Goal: Task Accomplishment & Management: Use online tool/utility

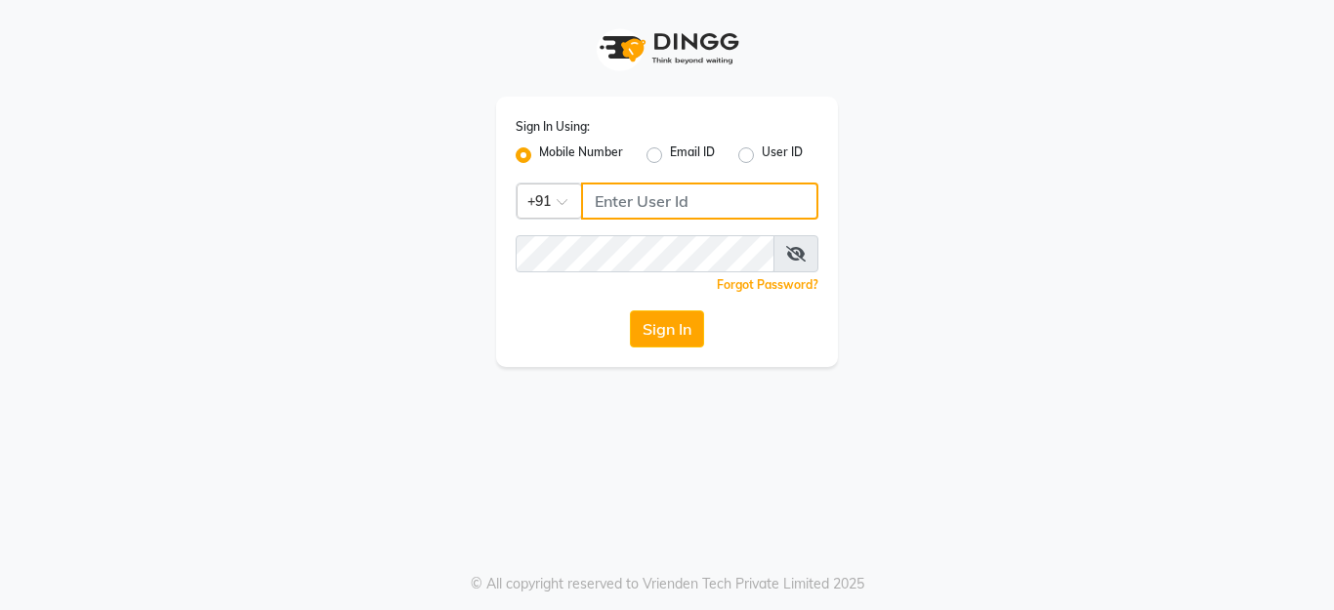
click at [603, 209] on input "Username" at bounding box center [699, 201] width 237 height 37
type input "9060995499"
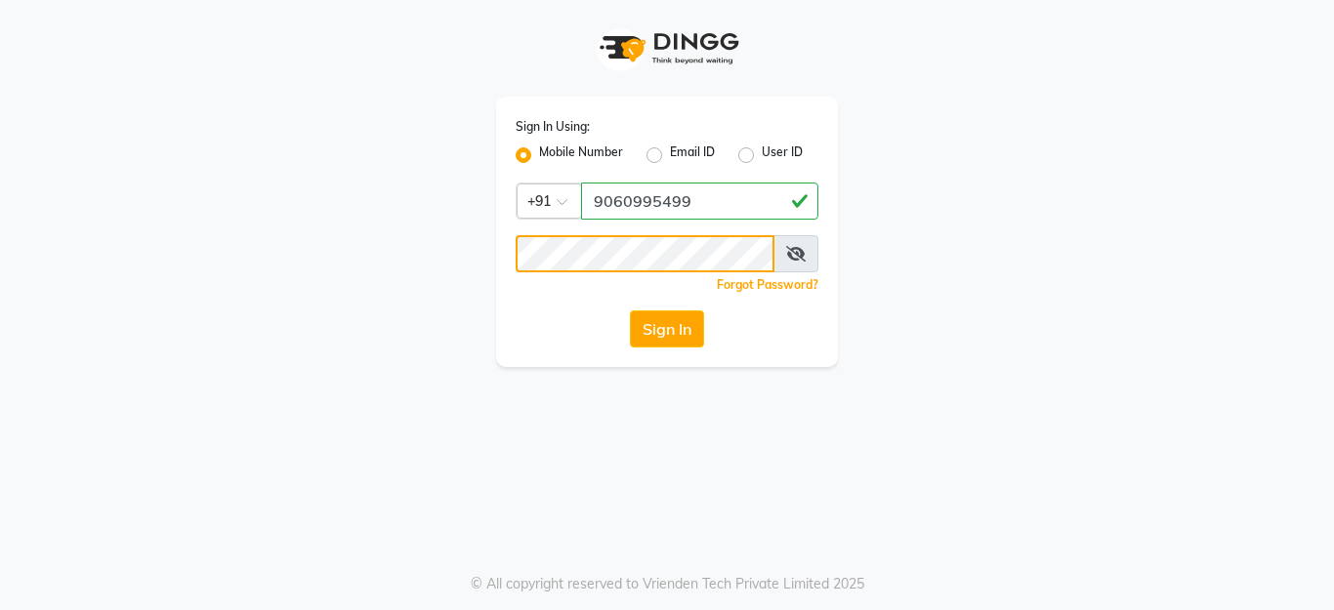
click at [630, 311] on button "Sign In" at bounding box center [667, 329] width 74 height 37
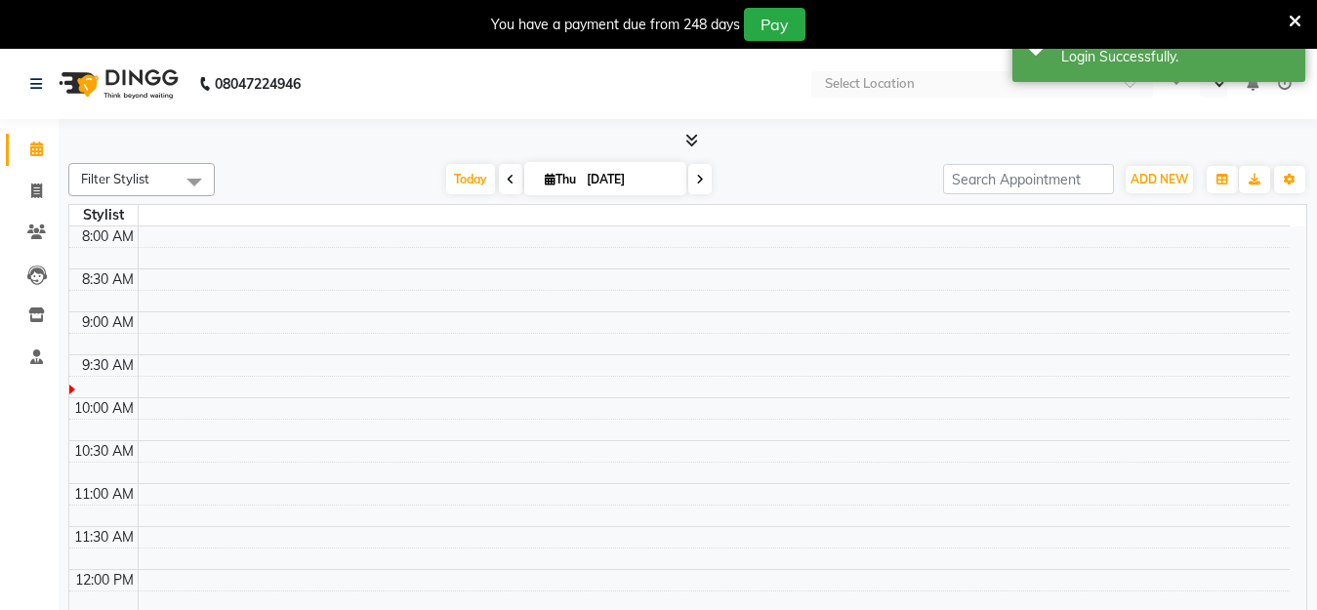
select select "en"
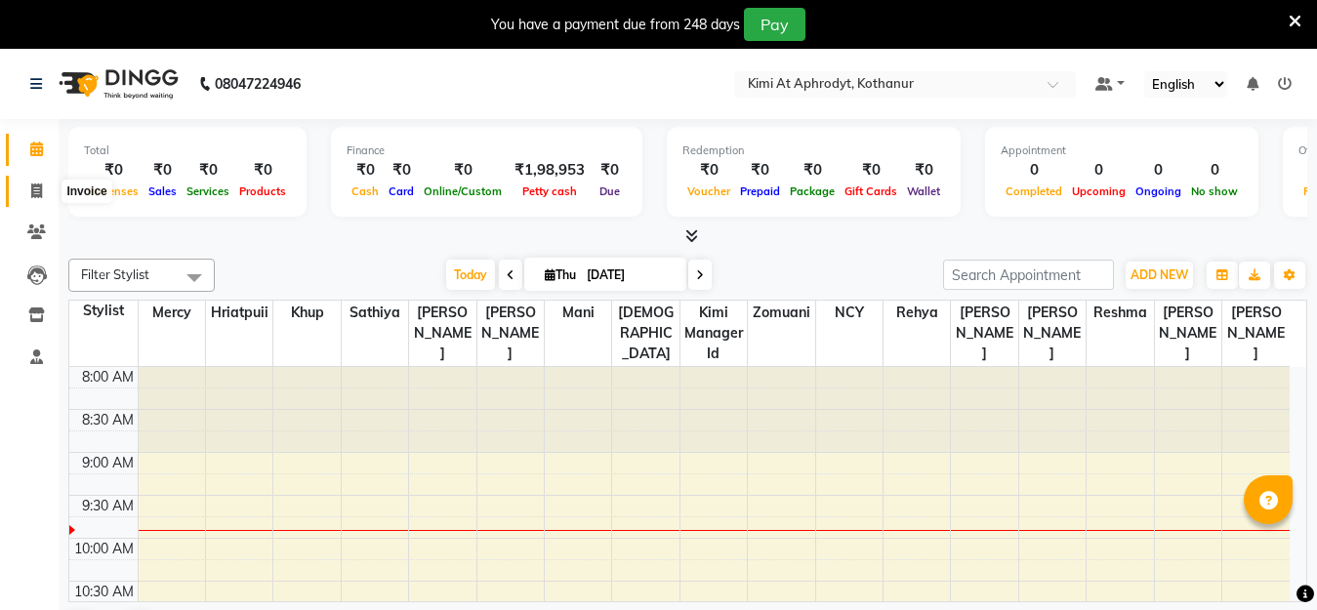
click at [31, 193] on icon at bounding box center [36, 191] width 11 height 15
select select "service"
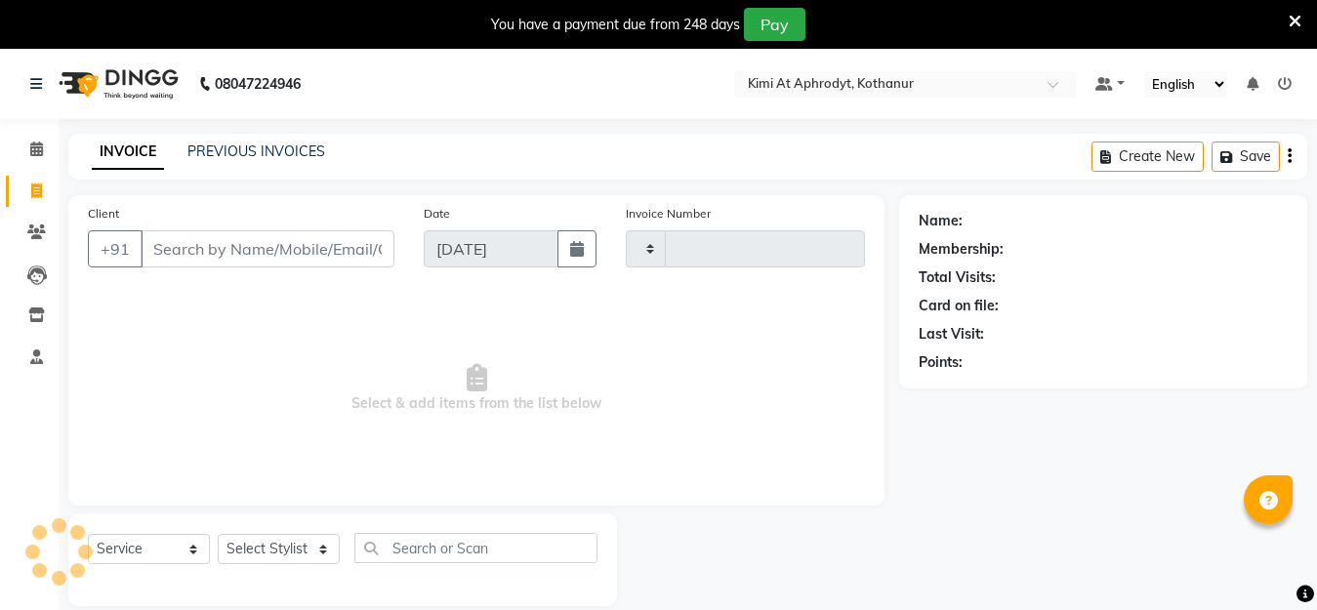
type input "2405"
select select "7401"
